Goal: Check status: Check status

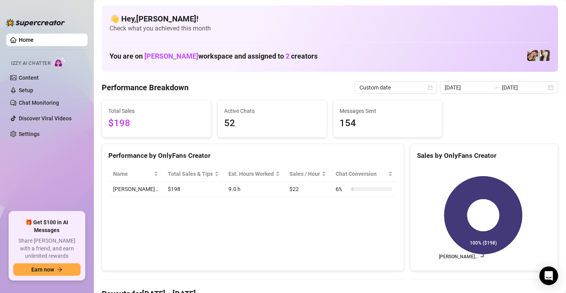
scroll to position [20, 0]
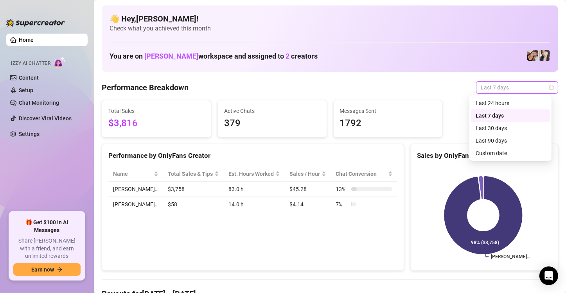
click at [507, 89] on span "Last 7 days" at bounding box center [516, 88] width 73 height 12
click at [495, 152] on div "Custom date" at bounding box center [510, 153] width 70 height 9
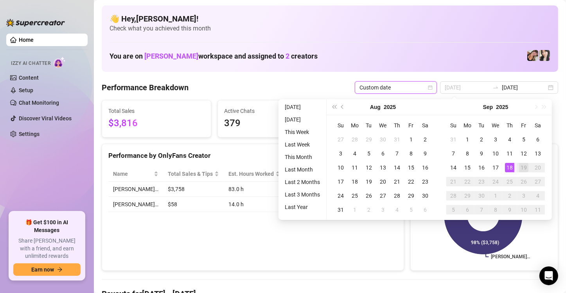
type input "[DATE]"
click at [510, 163] on div "18" at bounding box center [509, 167] width 9 height 9
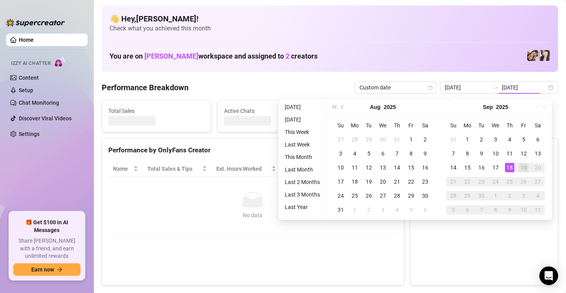
type input "[DATE]"
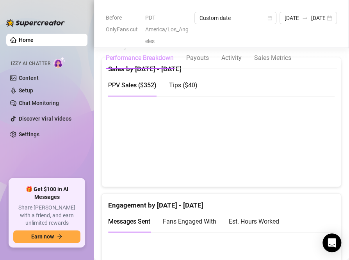
scroll to position [432, 0]
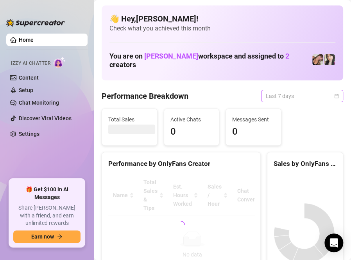
click at [315, 94] on span "Last 7 days" at bounding box center [302, 96] width 73 height 12
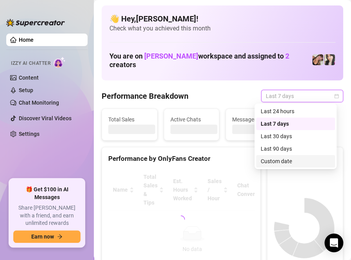
click at [282, 158] on div "Custom date" at bounding box center [296, 161] width 70 height 9
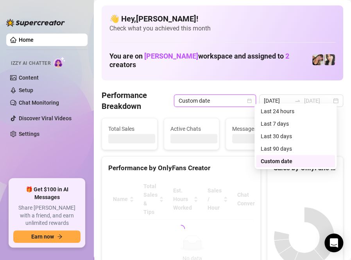
type input "2025-09-03"
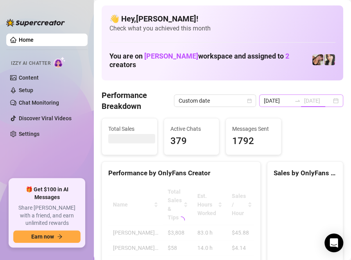
type input "2025-08-31"
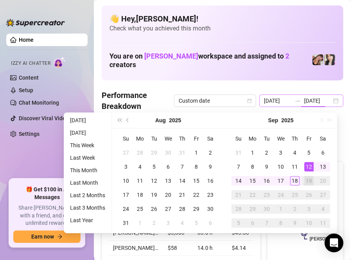
type input "2025-09-12"
type input "[DATE]"
click at [292, 179] on div "18" at bounding box center [294, 180] width 9 height 9
click at [292, 179] on div "Christina… 98% ($3,808)" at bounding box center [304, 233] width 75 height 110
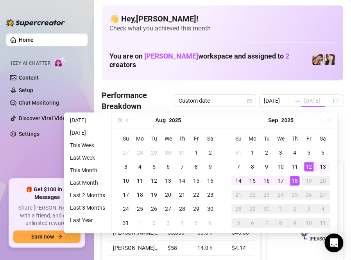
click at [293, 178] on div "Christina… 98% ($3,808)" at bounding box center [304, 233] width 75 height 110
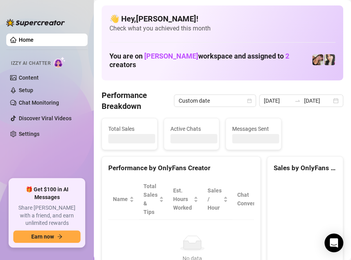
scroll to position [0, 0]
type input "[DATE]"
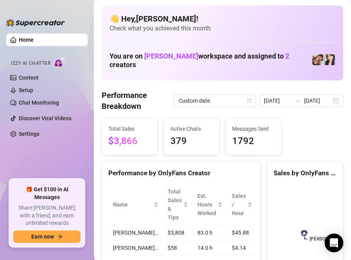
click at [333, 108] on div "Performance Breakdown Custom date 2025-09-12 2025-09-18" at bounding box center [223, 101] width 242 height 22
click at [326, 101] on div "2025-09-12 2025-09-18" at bounding box center [301, 101] width 84 height 13
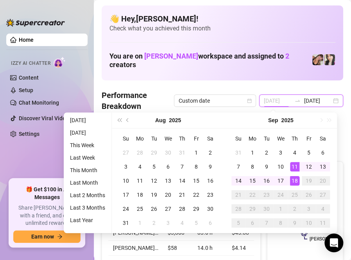
type input "[DATE]"
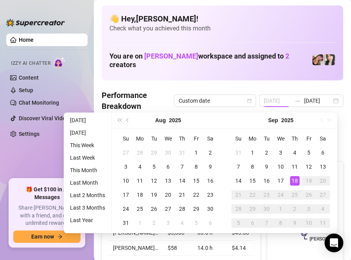
click at [296, 181] on div "18" at bounding box center [294, 180] width 9 height 9
click at [296, 181] on div "Christina… 98% ($3,808)" at bounding box center [304, 233] width 75 height 110
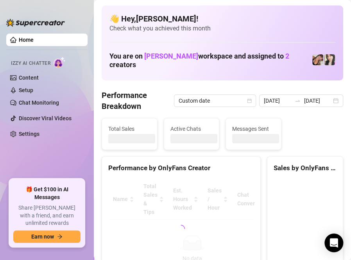
type input "[DATE]"
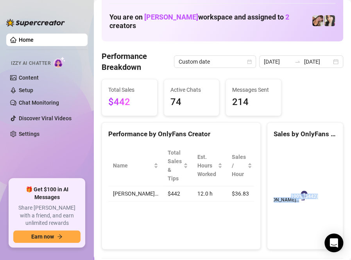
scroll to position [0, 0]
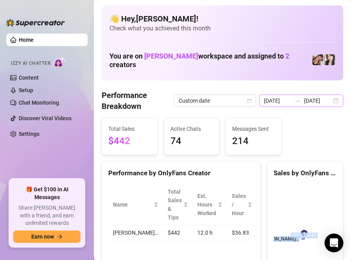
click at [329, 102] on div "2025-09-18 2025-09-18" at bounding box center [301, 101] width 84 height 13
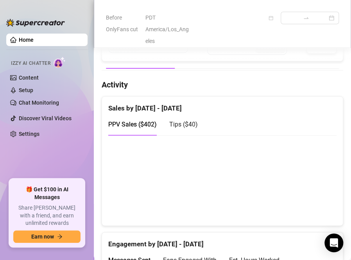
scroll to position [392, 0]
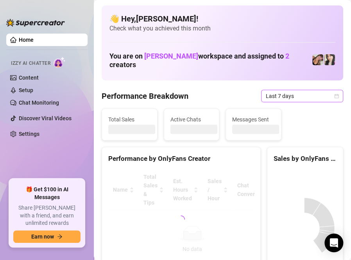
click at [334, 95] on icon "calendar" at bounding box center [336, 96] width 5 height 5
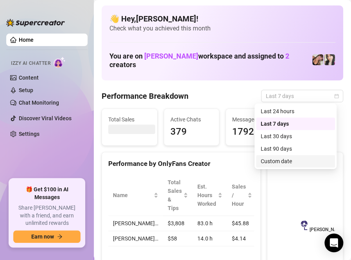
click at [308, 162] on div "Custom date" at bounding box center [296, 161] width 70 height 9
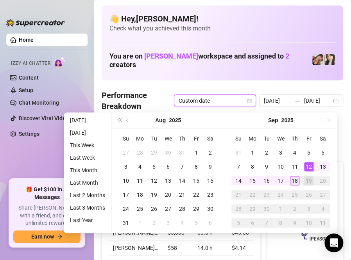
type input "[DATE]"
click at [299, 179] on td "18" at bounding box center [295, 181] width 14 height 14
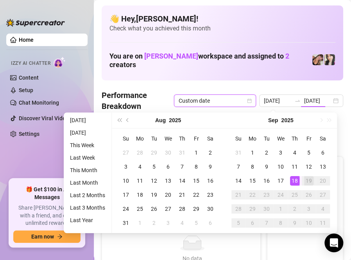
type input "[DATE]"
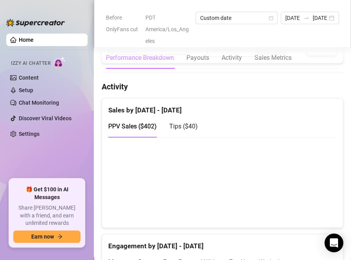
scroll to position [391, 0]
